Goal: Use online tool/utility: Utilize a website feature to perform a specific function

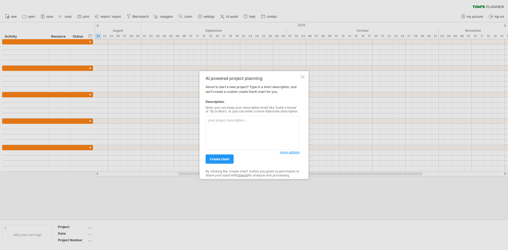
click at [251, 126] on textarea at bounding box center [252, 133] width 94 height 34
click at [232, 119] on textarea "HT-3380" at bounding box center [252, 133] width 94 height 34
click at [232, 119] on textarea "HT-3380 Schedule" at bounding box center [252, 133] width 94 height 34
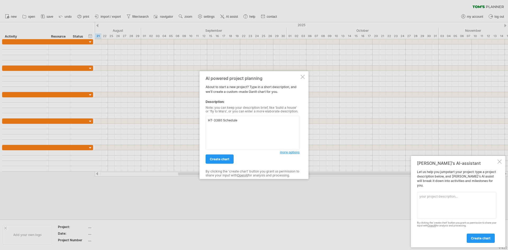
click at [246, 120] on textarea "HT-3380 Schedule" at bounding box center [252, 133] width 94 height 34
paste textarea "W27 ~ W35_機台備料 ( 7/1~ 8/29 ) W36 ~ W41_組裝+調整 ( 9/1 ~ 10/9 ) W42 ~ W44_Trial Run…"
type textarea "HT-3380 Schedule W27 ~ W35_機台備料 ( 7/1~ 8/29 ) W36 ~ W41_組裝+調整 ( 9/1 ~ 10/9 ) W4…"
click at [228, 161] on span "create chart" at bounding box center [220, 159] width 20 height 4
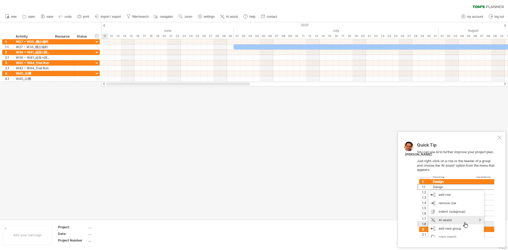
drag, startPoint x: 277, startPoint y: 84, endPoint x: 185, endPoint y: 86, distance: 91.8
click at [185, 86] on div at bounding box center [304, 83] width 406 height 5
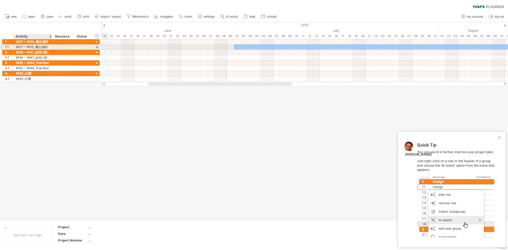
click at [34, 46] on div "W27 ~ W35_機台備料" at bounding box center [33, 46] width 34 height 5
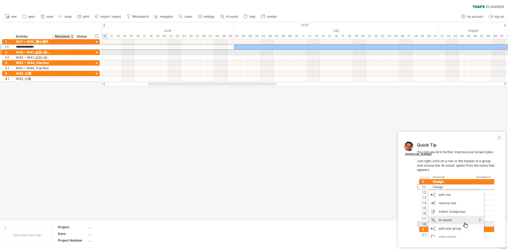
click at [58, 51] on div at bounding box center [63, 52] width 16 height 5
click at [96, 52] on div at bounding box center [96, 52] width 5 height 5
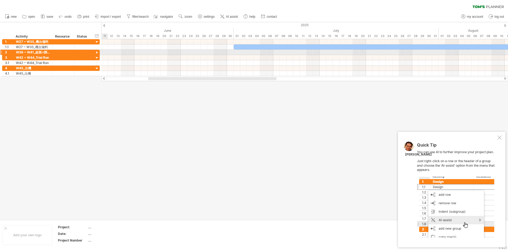
click at [96, 52] on div at bounding box center [96, 52] width 5 height 5
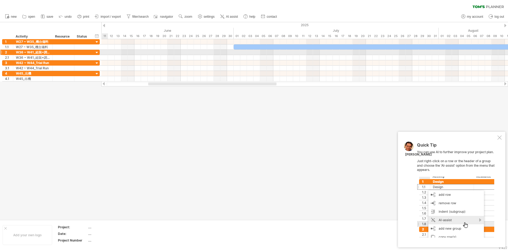
click at [96, 52] on div at bounding box center [96, 52] width 5 height 5
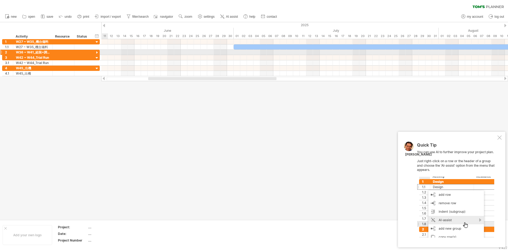
click at [98, 53] on div at bounding box center [96, 52] width 5 height 5
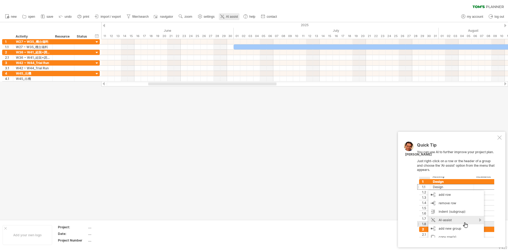
click at [226, 14] on link "AI assist" at bounding box center [229, 16] width 21 height 7
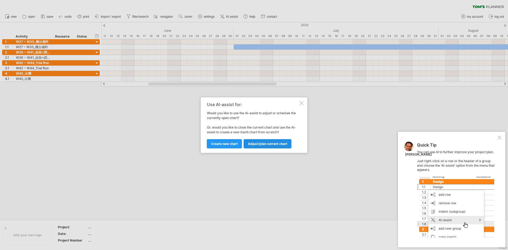
click at [272, 146] on link "Adjust/plan current chart" at bounding box center [268, 143] width 48 height 9
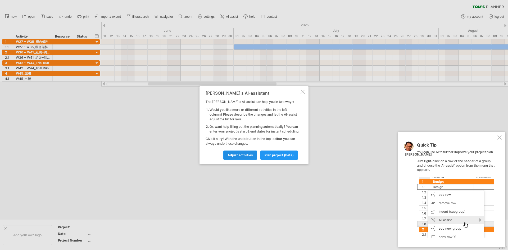
click at [244, 157] on span "Adjust activities" at bounding box center [239, 155] width 25 height 4
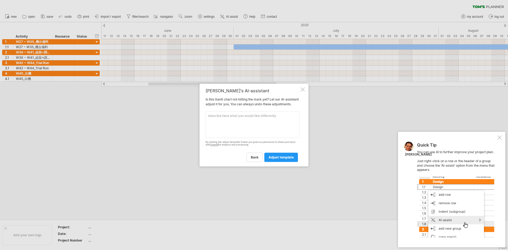
click at [236, 132] on textarea at bounding box center [252, 124] width 94 height 26
type textarea "ㄑ"
click at [253, 129] on textarea "變成英文" at bounding box center [252, 124] width 94 height 26
type textarea "變成英文"
click at [275, 159] on span "adjust template" at bounding box center [280, 157] width 25 height 4
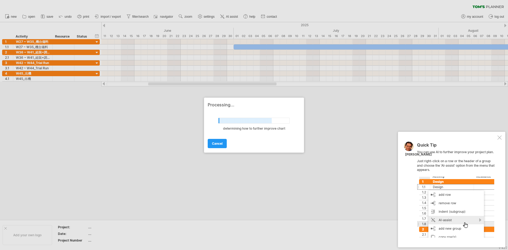
click at [497, 138] on div at bounding box center [499, 137] width 4 height 4
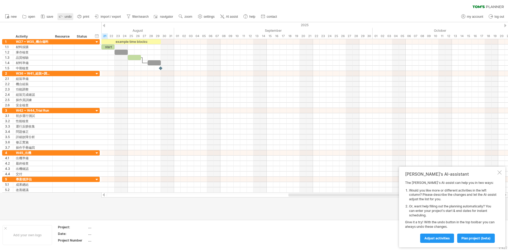
click at [65, 13] on ul "new open" at bounding box center [140, 16] width 277 height 11
click at [65, 15] on link "undo" at bounding box center [65, 16] width 16 height 7
